Goal: Find contact information

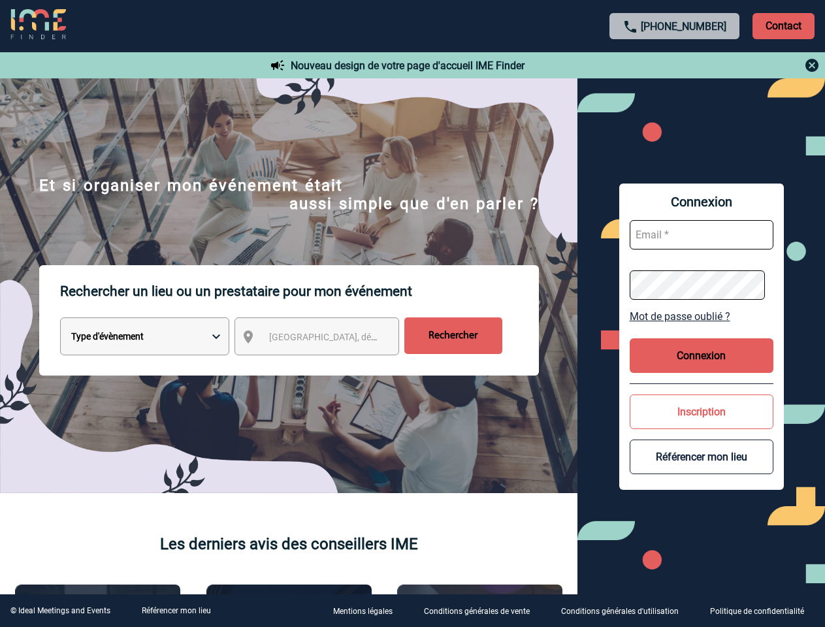
click at [412, 313] on p "Rechercher un lieu ou un prestataire pour mon événement" at bounding box center [299, 291] width 479 height 52
click at [783, 25] on p "Contact" at bounding box center [783, 26] width 62 height 26
click at [674, 65] on div at bounding box center [364, 277] width 728 height 554
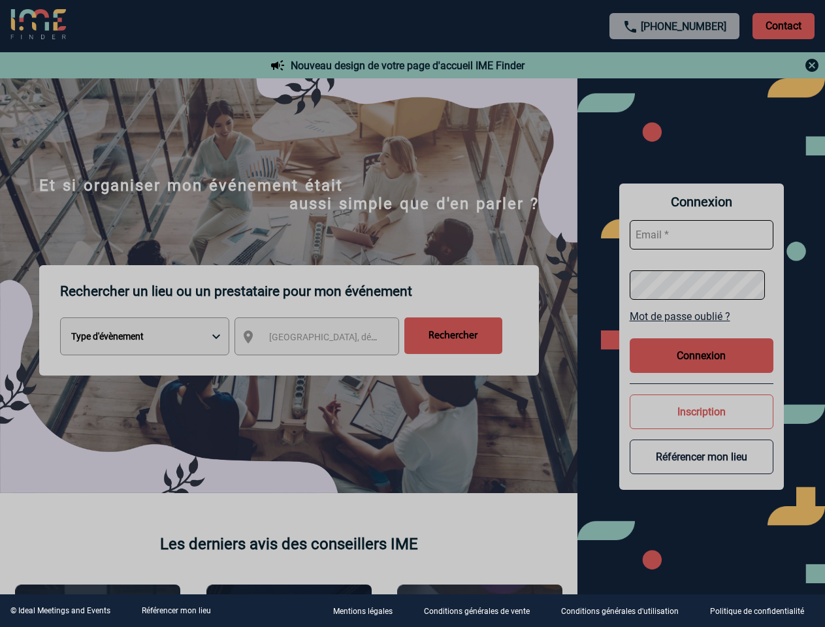
click at [328, 339] on div at bounding box center [412, 313] width 825 height 627
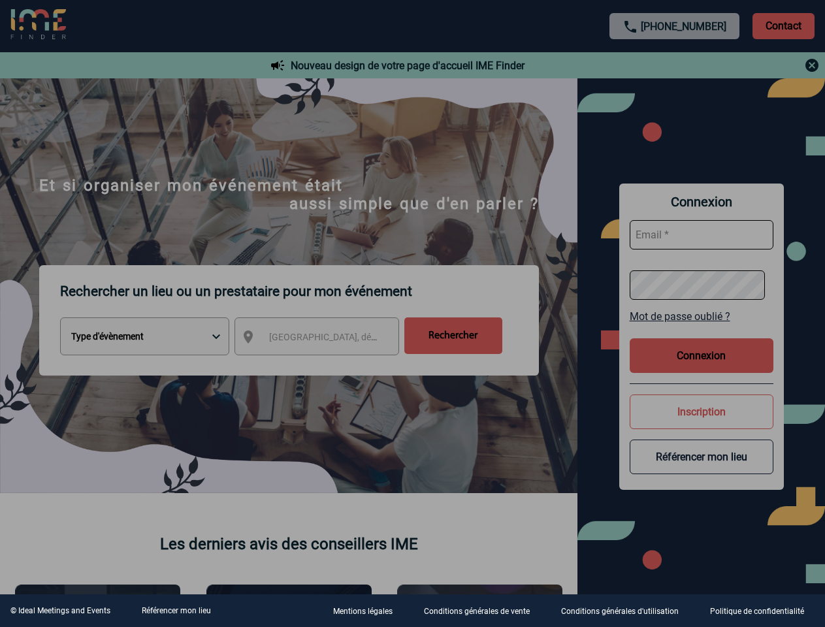
click at [701, 316] on div at bounding box center [412, 313] width 825 height 627
click at [701, 355] on div at bounding box center [412, 313] width 825 height 627
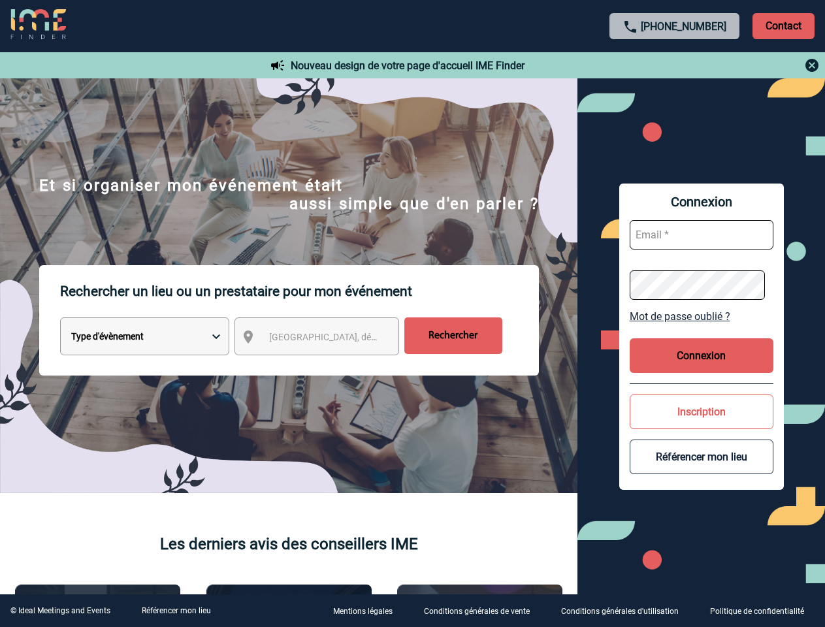
click at [701, 411] on button "Inscription" at bounding box center [701, 411] width 144 height 35
click at [701, 456] on body "[PHONE_NUMBER] Contact Contact Nouveau design de votre page d'accueil IME Finde…" at bounding box center [412, 313] width 825 height 627
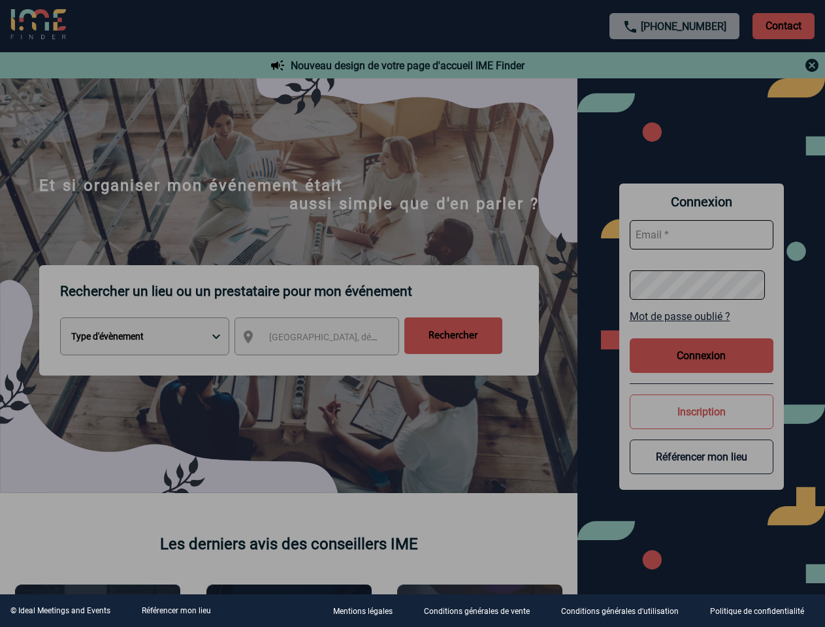
click at [176, 611] on link "Référencer mon lieu" at bounding box center [176, 610] width 69 height 9
